Goal: Use online tool/utility: Use online tool/utility

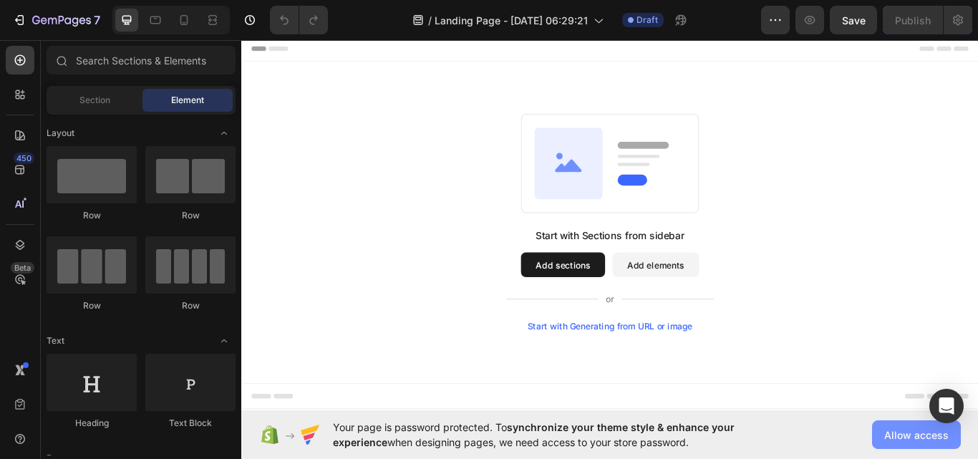
click at [924, 437] on span "Allow access" at bounding box center [916, 434] width 64 height 15
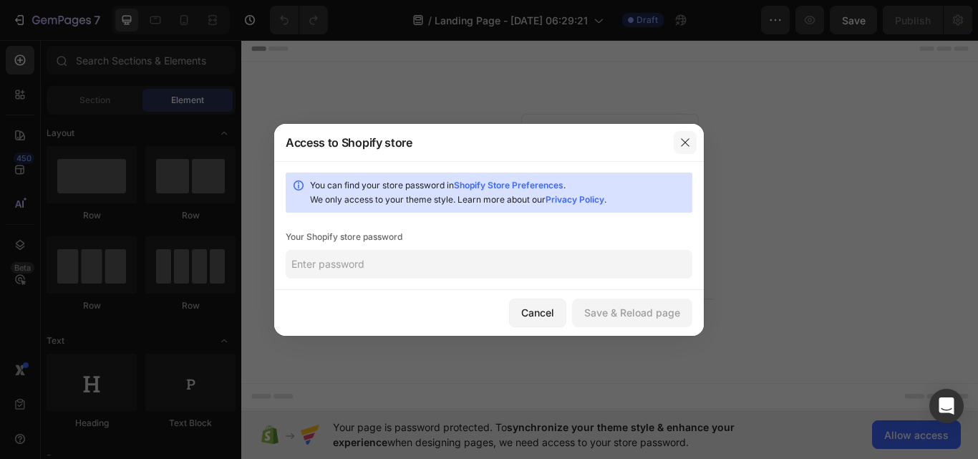
click at [680, 139] on icon "button" at bounding box center [684, 142] width 11 height 11
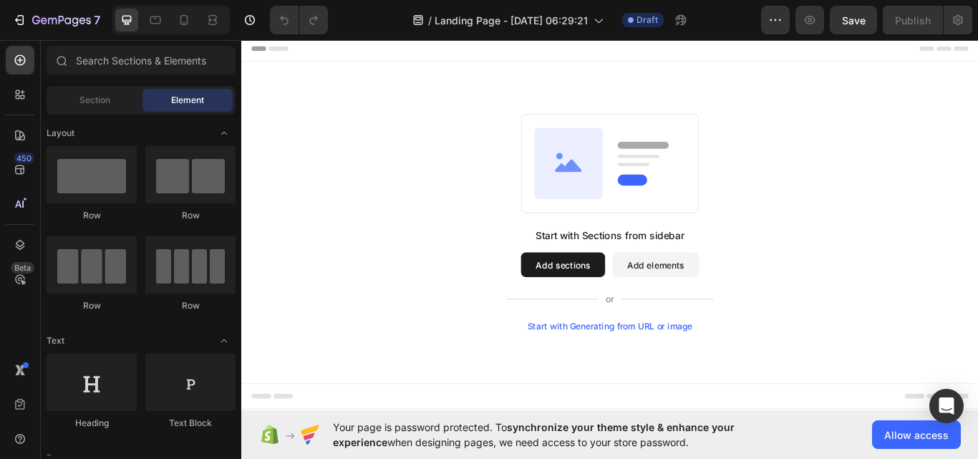
click at [629, 375] on div "Start with Generating from URL or image" at bounding box center [671, 374] width 193 height 11
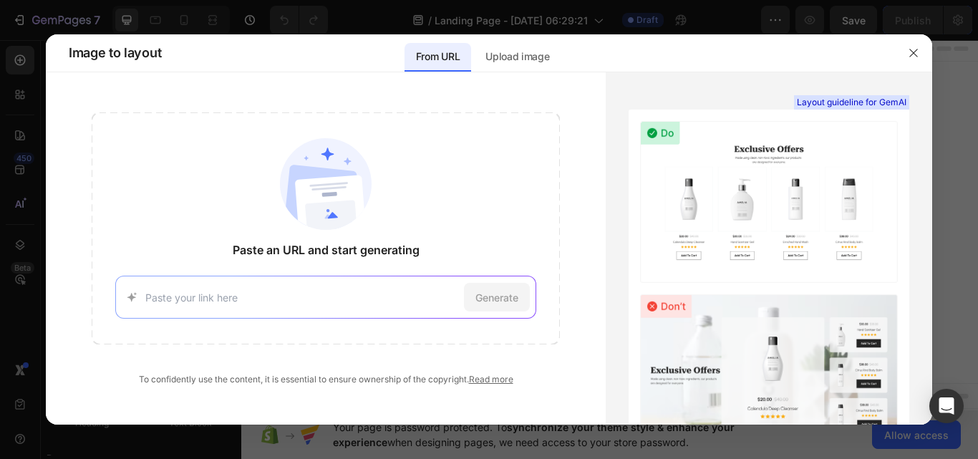
click at [215, 298] on input at bounding box center [302, 297] width 314 height 15
type input "[URL][DOMAIN_NAME]"
click at [500, 300] on span "Generate" at bounding box center [496, 297] width 43 height 15
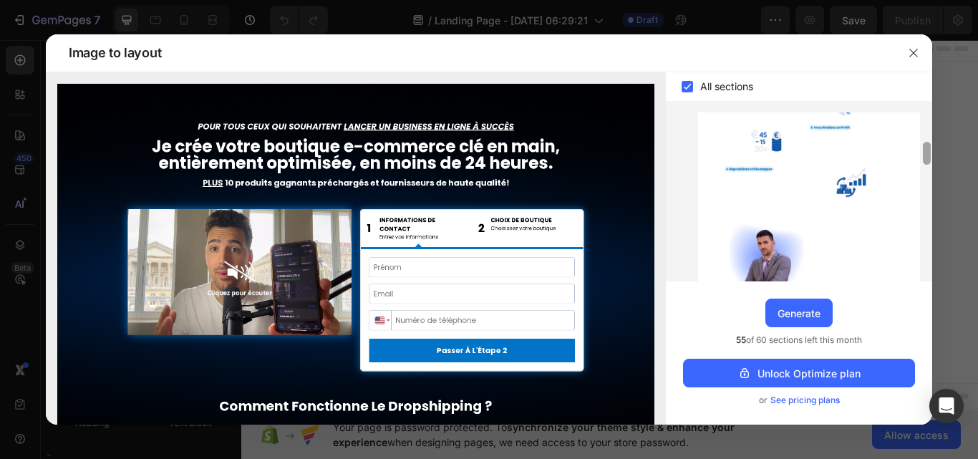
drag, startPoint x: 926, startPoint y: 128, endPoint x: 915, endPoint y: 346, distance: 217.9
click at [915, 346] on div "All sections Upgrade to Optimize plan and get unlimited generating sections and…" at bounding box center [799, 248] width 266 height 352
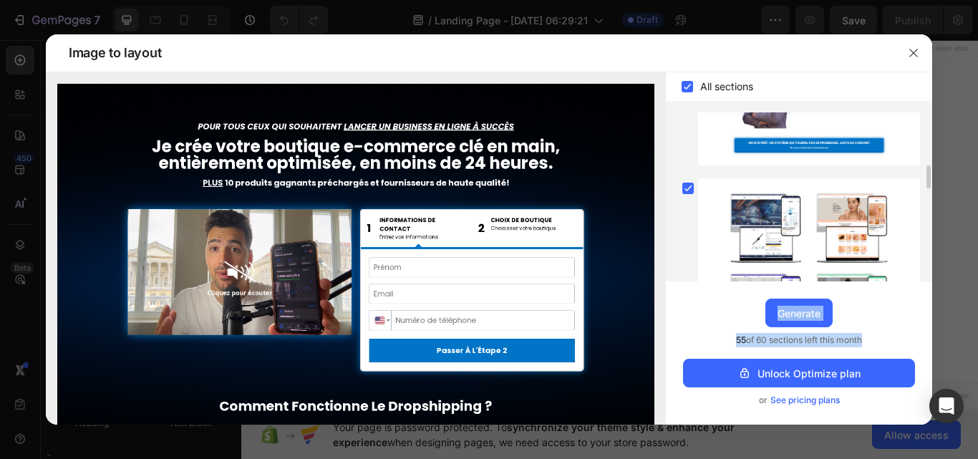
drag, startPoint x: 931, startPoint y: 149, endPoint x: 927, endPoint y: 355, distance: 206.2
click at [927, 355] on div "All sections Upgrade to Optimize plan and get unlimited generating sections and…" at bounding box center [799, 248] width 266 height 352
drag, startPoint x: 548, startPoint y: 272, endPoint x: 579, endPoint y: 135, distance: 140.9
click at [579, 135] on img at bounding box center [355, 272] width 597 height 377
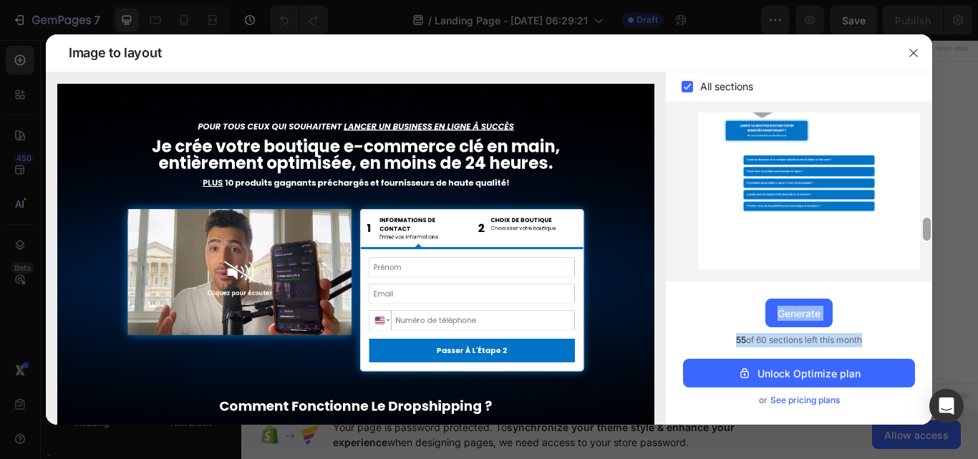
scroll to position [1062, 0]
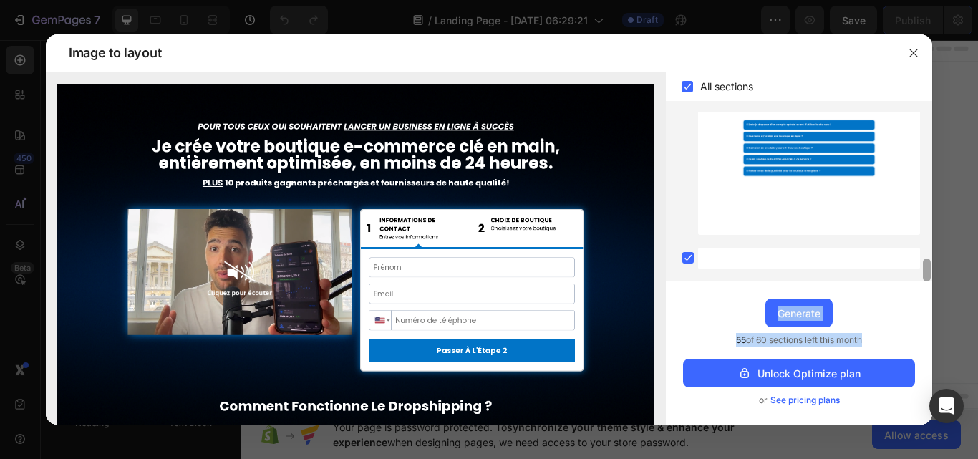
drag, startPoint x: 927, startPoint y: 175, endPoint x: 925, endPoint y: 296, distance: 121.0
click at [925, 296] on div "All sections Upgrade to Optimize plan and get unlimited generating sections and…" at bounding box center [799, 248] width 266 height 352
click at [931, 306] on div "Upgrade to Optimize plan and get unlimited generating sections and publish page…" at bounding box center [799, 352] width 266 height 143
click at [794, 321] on button "Generate" at bounding box center [798, 313] width 67 height 29
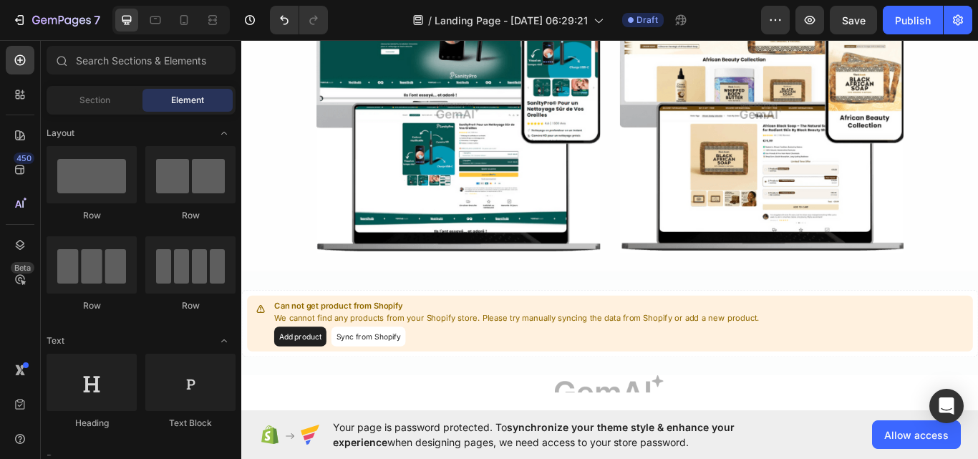
scroll to position [3759, 0]
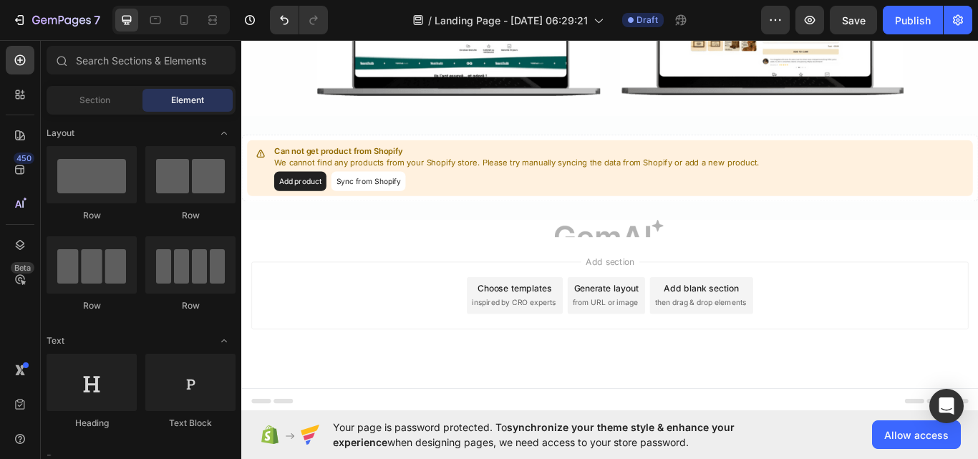
drag, startPoint x: 1099, startPoint y: 422, endPoint x: 1214, endPoint y: 451, distance: 118.8
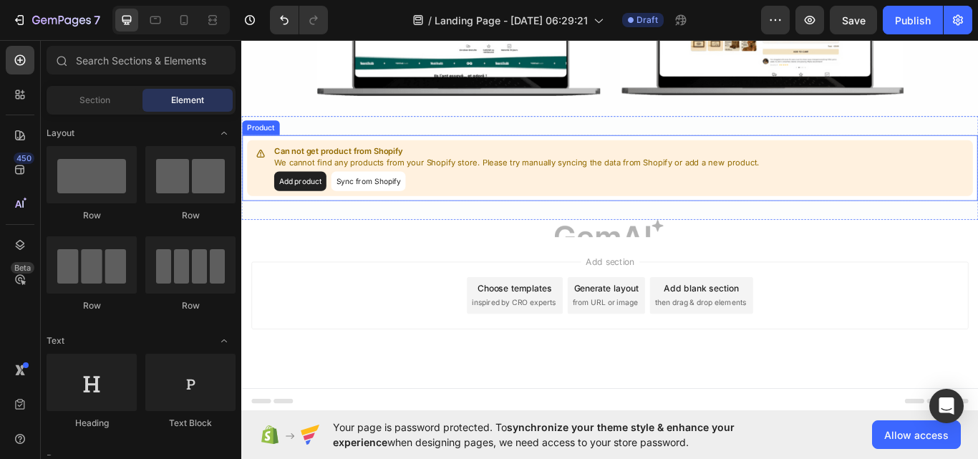
click at [379, 205] on button "Sync from Shopify" at bounding box center [389, 205] width 87 height 23
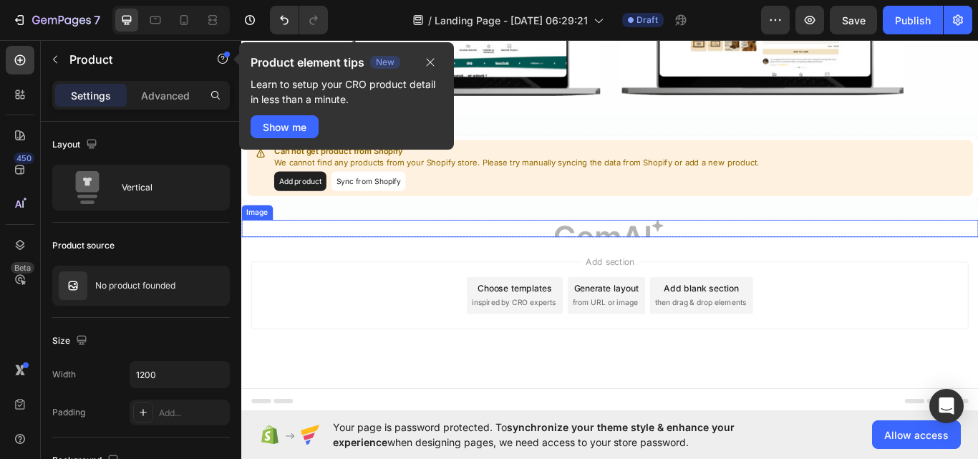
click at [389, 260] on img at bounding box center [670, 261] width 859 height 20
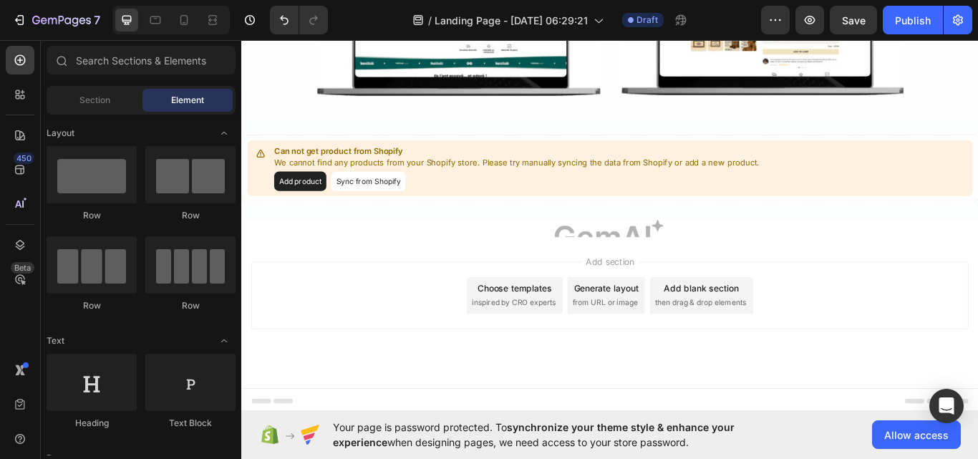
click at [977, 372] on div "Add section Choose templates inspired by CRO experts Generate layout from URL o…" at bounding box center [671, 338] width 836 height 79
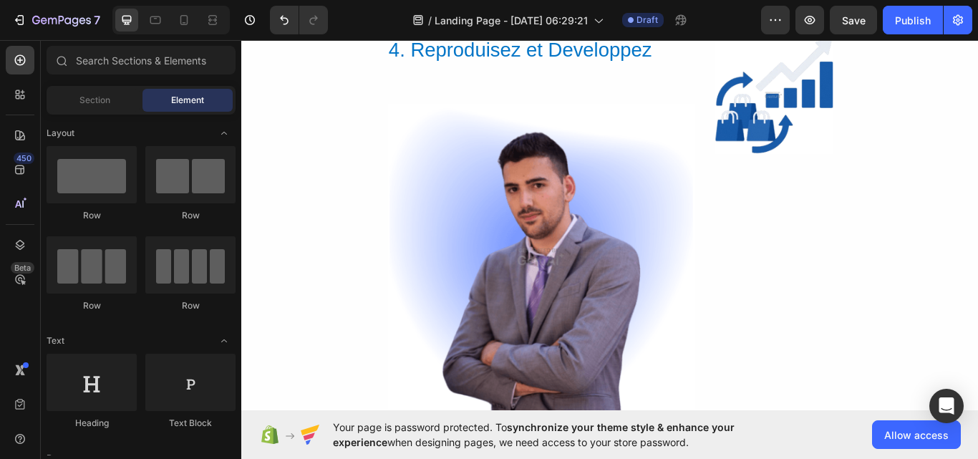
scroll to position [0, 0]
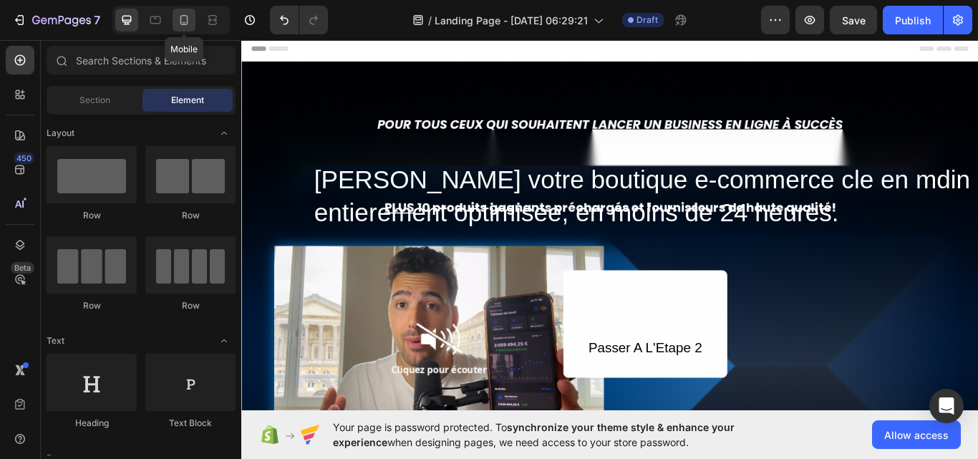
click at [186, 18] on icon at bounding box center [184, 20] width 14 height 14
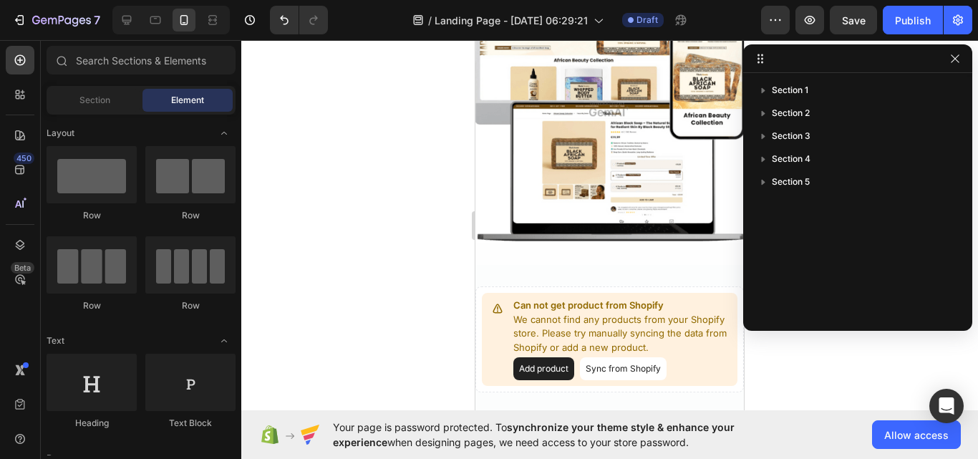
scroll to position [4386, 0]
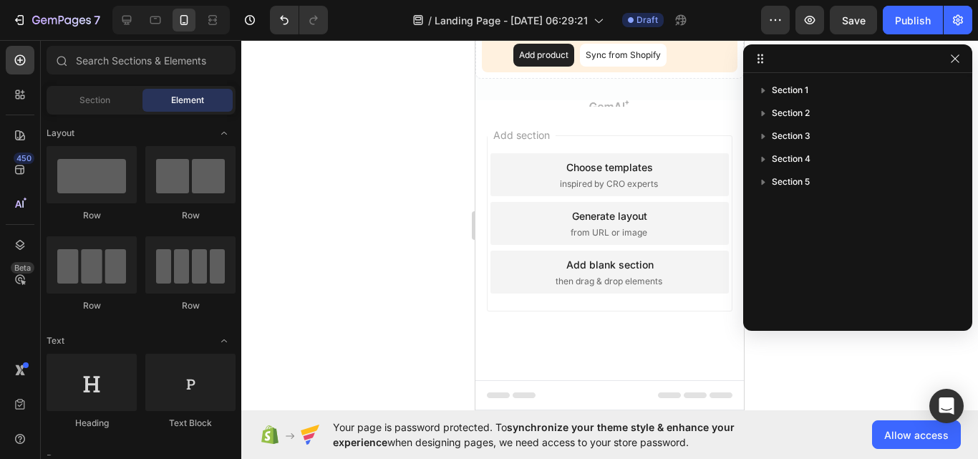
drag, startPoint x: 740, startPoint y: 367, endPoint x: 1210, endPoint y: 452, distance: 477.2
click at [957, 59] on icon "button" at bounding box center [954, 58] width 11 height 11
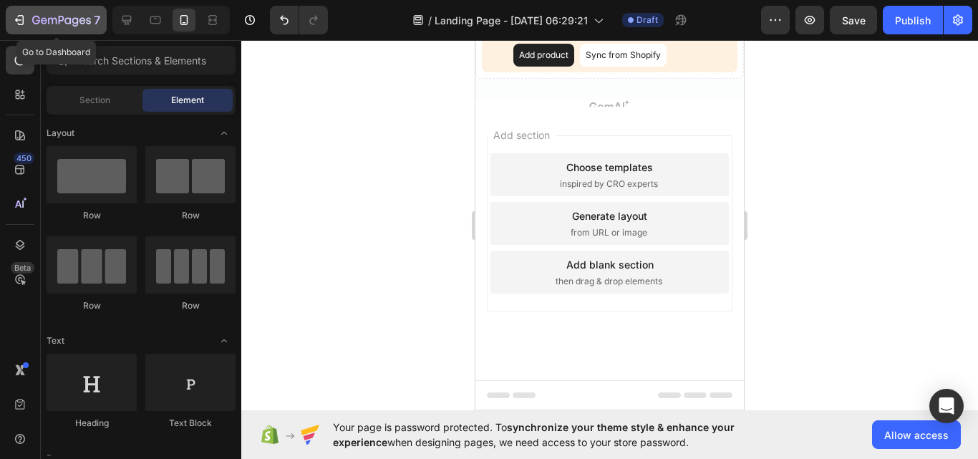
click at [21, 14] on icon "button" at bounding box center [19, 20] width 14 height 14
